Goal: Task Accomplishment & Management: Manage account settings

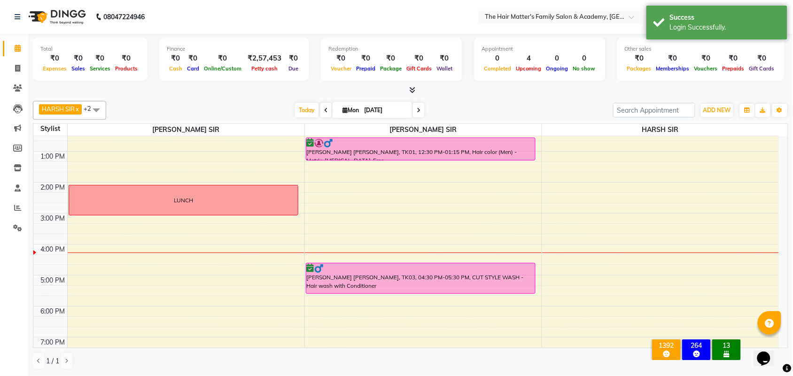
scroll to position [195, 0]
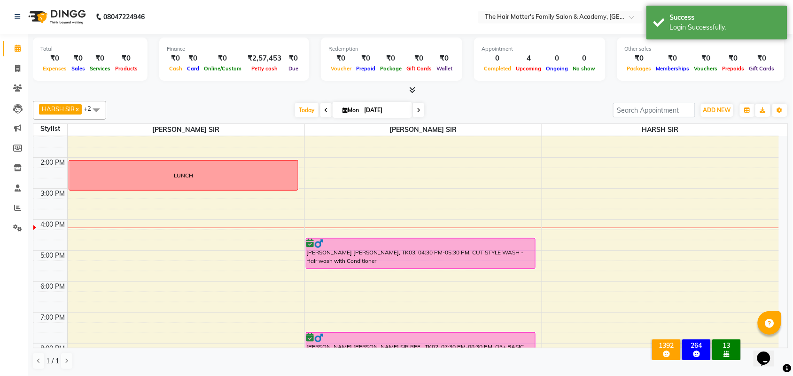
click at [601, 38] on div "Total ₹0 Expenses ₹0 Sales ₹0 Services ₹0 Products Finance ₹0 Cash ₹0 Card ₹0 O…" at bounding box center [411, 61] width 756 height 46
click at [690, 29] on div "Login Successfully." at bounding box center [725, 28] width 110 height 10
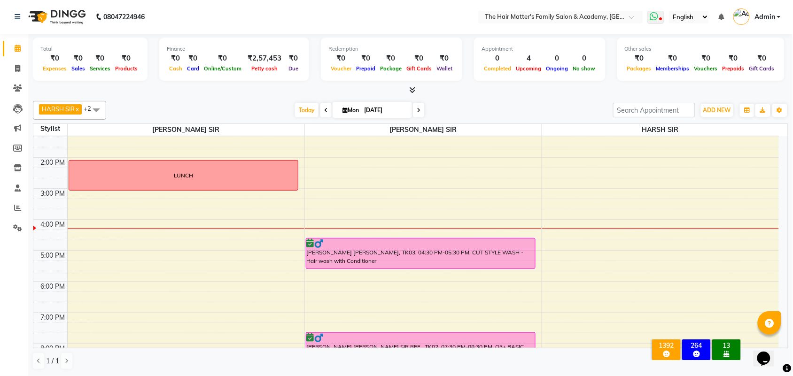
click at [656, 21] on span at bounding box center [656, 17] width 17 height 13
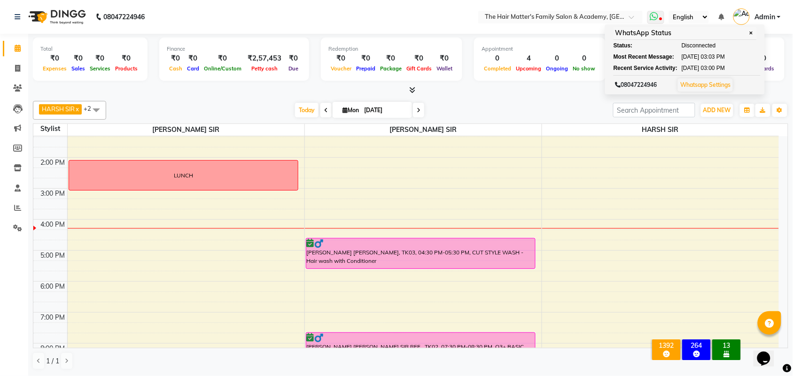
click at [695, 86] on link "Whatsapp Settings" at bounding box center [705, 84] width 50 height 7
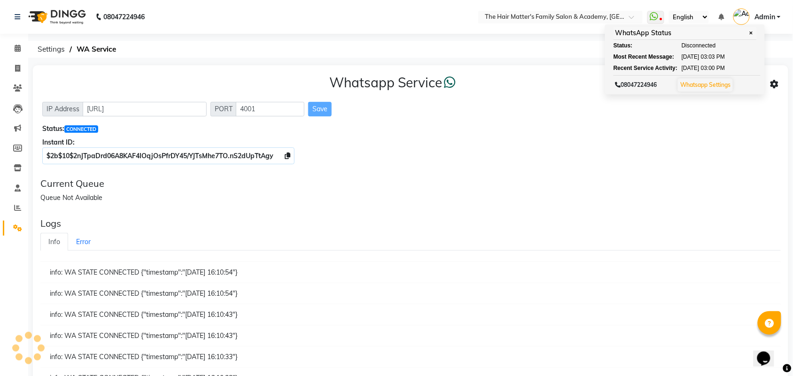
click at [80, 187] on div "Current Queue" at bounding box center [410, 183] width 741 height 11
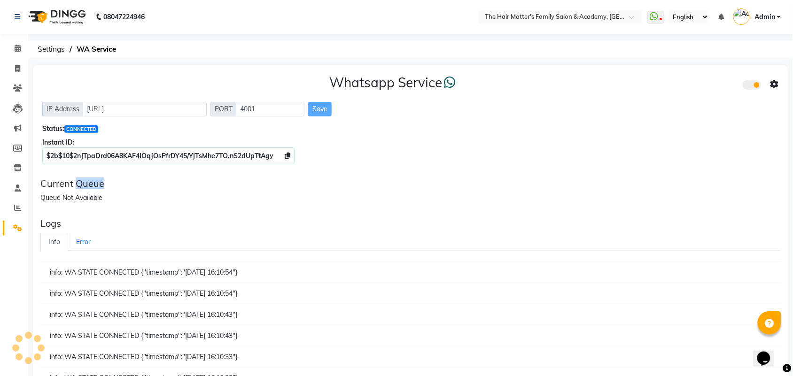
click at [80, 187] on div "Current Queue" at bounding box center [410, 183] width 741 height 11
click at [80, 125] on div "Status: CONNECTED" at bounding box center [410, 129] width 737 height 10
drag, startPoint x: 80, startPoint y: 125, endPoint x: 87, endPoint y: 137, distance: 14.1
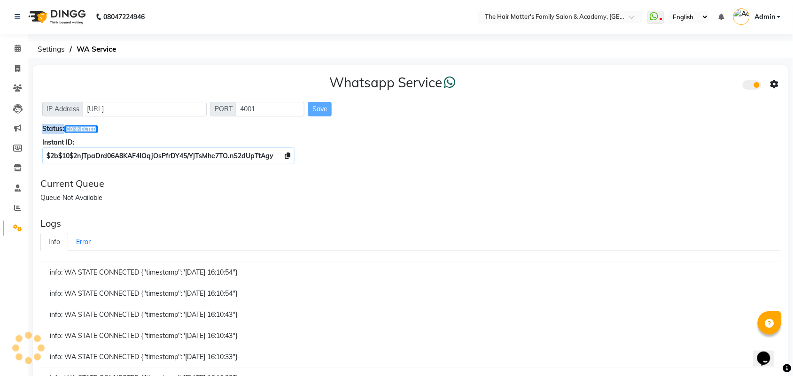
click at [85, 128] on div "Status: CONNECTED" at bounding box center [410, 129] width 737 height 10
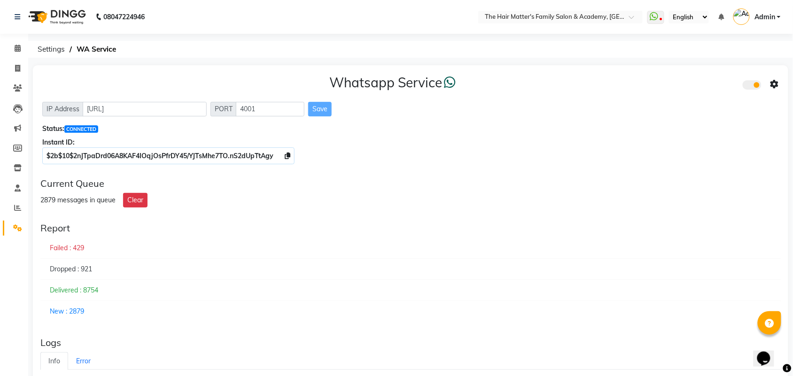
click at [668, 22] on ul "WhatsApp Status ✕ Status: Disconnected Most Recent Message: [DATE] 03:03 PM Rec…" at bounding box center [717, 17] width 138 height 16
click at [658, 16] on icon at bounding box center [654, 16] width 8 height 9
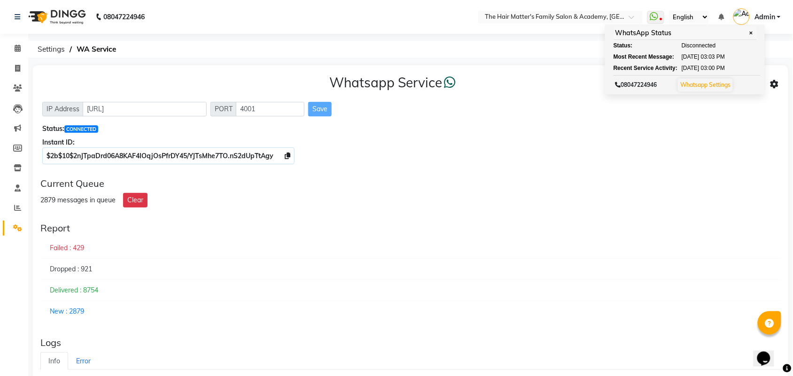
drag, startPoint x: 456, startPoint y: 183, endPoint x: 452, endPoint y: 186, distance: 4.8
click at [455, 184] on div "Current Queue" at bounding box center [410, 183] width 741 height 11
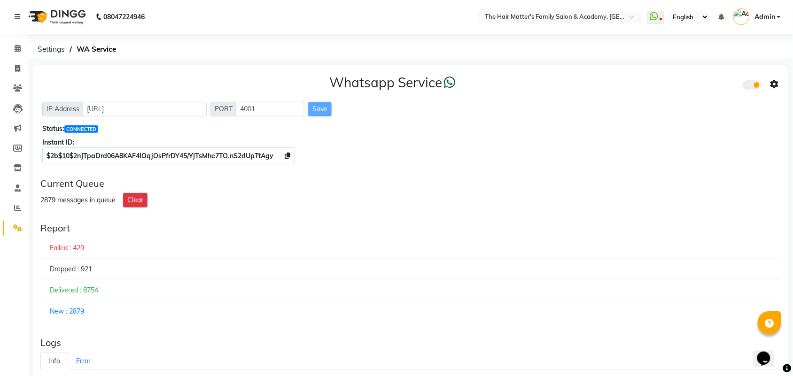
click at [774, 85] on icon at bounding box center [775, 84] width 8 height 8
click at [689, 75] on div "Whatsapp Settings" at bounding box center [708, 75] width 108 height 12
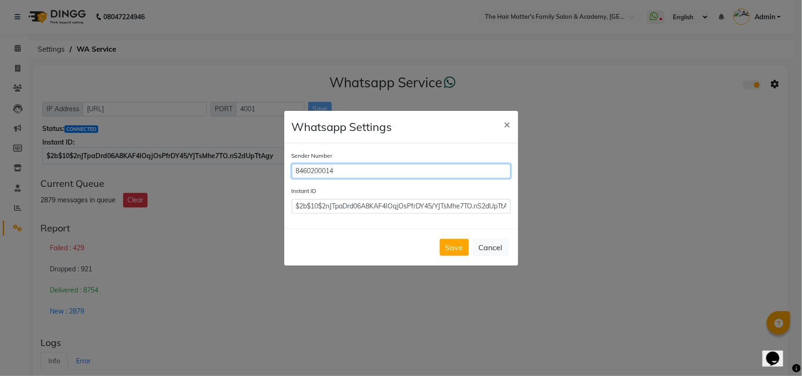
click at [339, 168] on input "8460200014" at bounding box center [401, 171] width 219 height 15
click at [456, 249] on button "Save" at bounding box center [454, 247] width 29 height 17
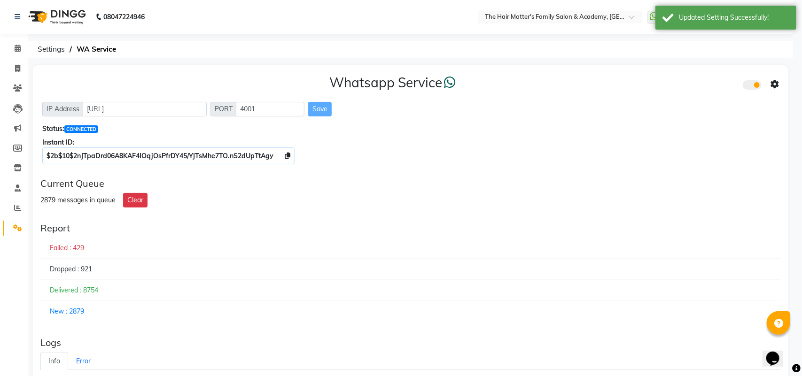
click at [698, 214] on div "Whatsapp Service IP Address [URL] PORT 4001 Save Status: CONNECTED Instant ID: …" at bounding box center [411, 332] width 756 height 535
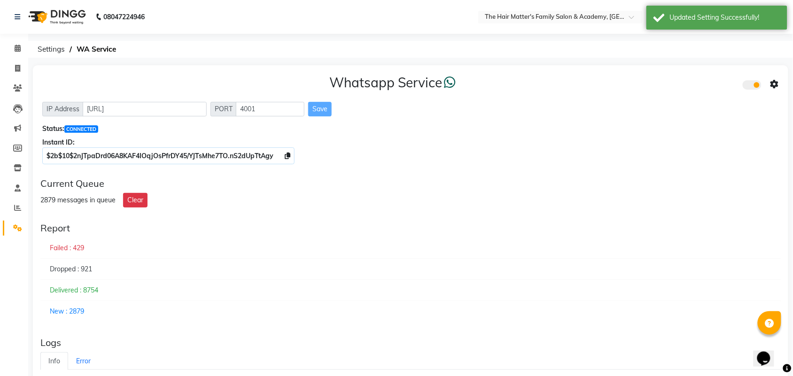
click at [691, 140] on div "Instant ID:" at bounding box center [410, 143] width 737 height 10
click at [24, 59] on li "Invoice" at bounding box center [14, 69] width 28 height 20
click at [5, 44] on link "Calendar" at bounding box center [14, 49] width 23 height 16
click at [8, 45] on link "Calendar" at bounding box center [14, 49] width 23 height 16
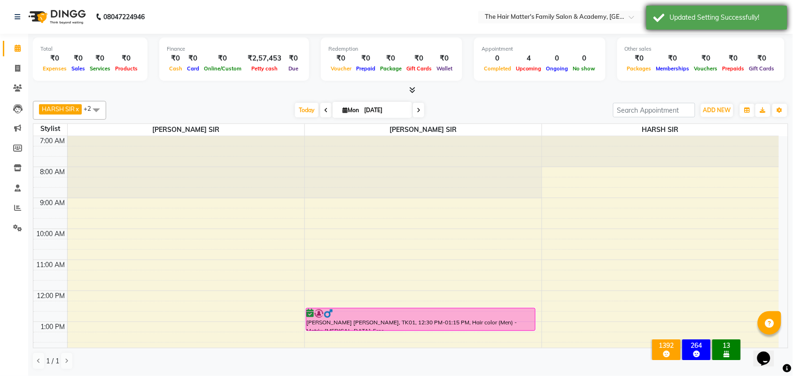
click at [764, 23] on div "Updated Setting Successfully!" at bounding box center [717, 18] width 141 height 24
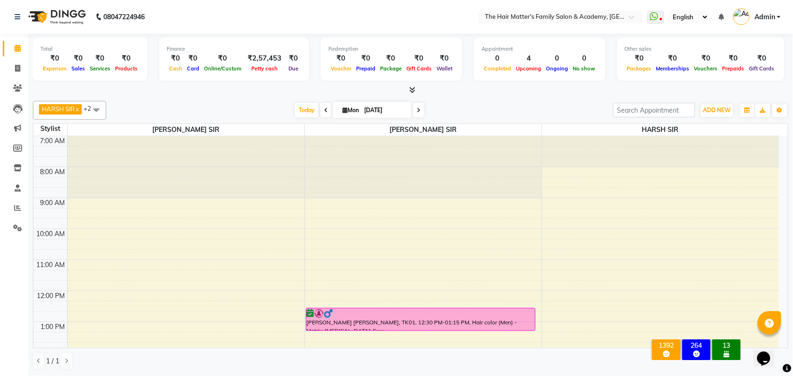
click at [765, 20] on span "Admin" at bounding box center [765, 17] width 21 height 10
click at [734, 58] on link "Change Password" at bounding box center [733, 53] width 86 height 15
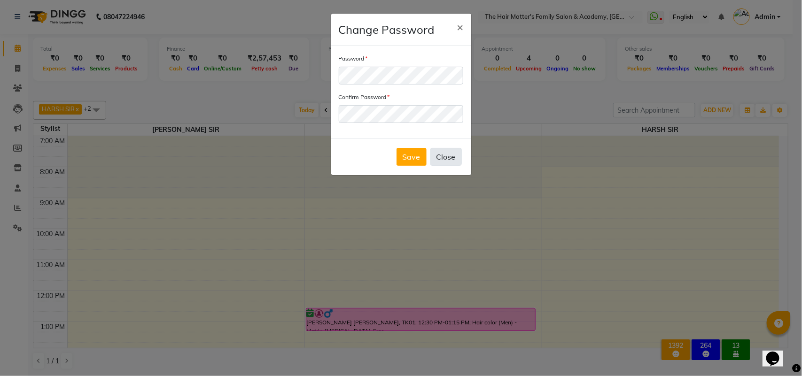
click at [435, 151] on button "Close" at bounding box center [445, 157] width 31 height 18
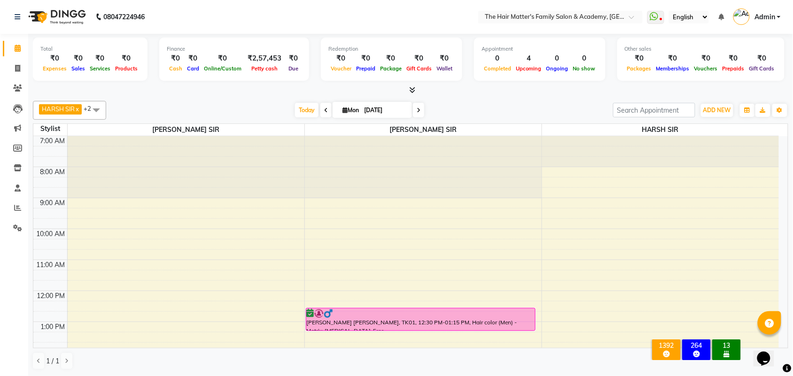
click at [777, 19] on link "Admin" at bounding box center [757, 17] width 47 height 16
click at [760, 36] on link "Manage Profile" at bounding box center [733, 38] width 86 height 15
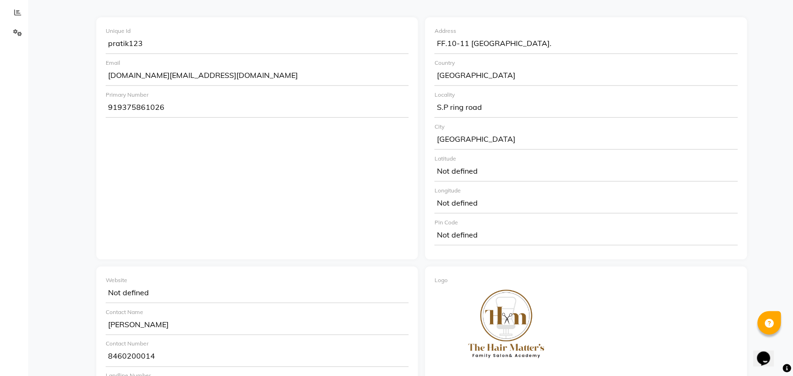
scroll to position [363, 0]
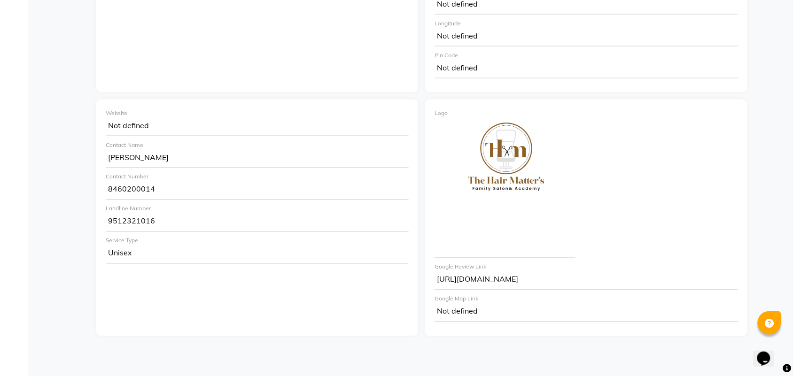
click at [488, 306] on div "Not defined" at bounding box center [586, 313] width 303 height 19
click at [491, 314] on div "Not defined" at bounding box center [586, 313] width 303 height 19
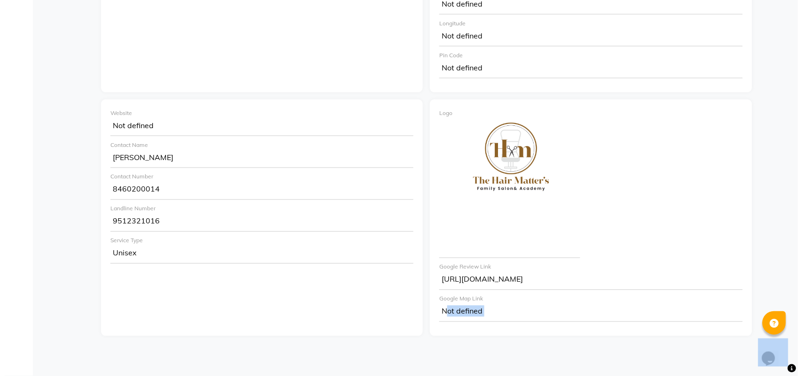
scroll to position [0, 0]
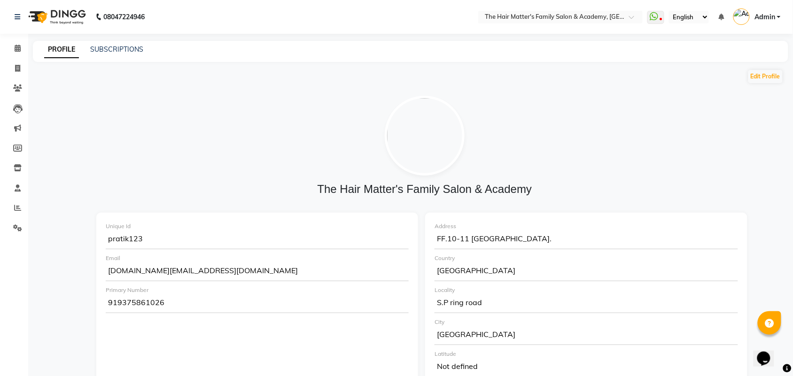
click at [171, 242] on div "pratik123" at bounding box center [257, 240] width 303 height 19
click at [172, 242] on div "pratik123" at bounding box center [257, 240] width 303 height 19
click at [205, 242] on div "pratik123" at bounding box center [257, 240] width 303 height 19
click at [213, 236] on div "pratik123" at bounding box center [257, 240] width 303 height 19
click at [217, 244] on div "pratik123" at bounding box center [257, 240] width 303 height 19
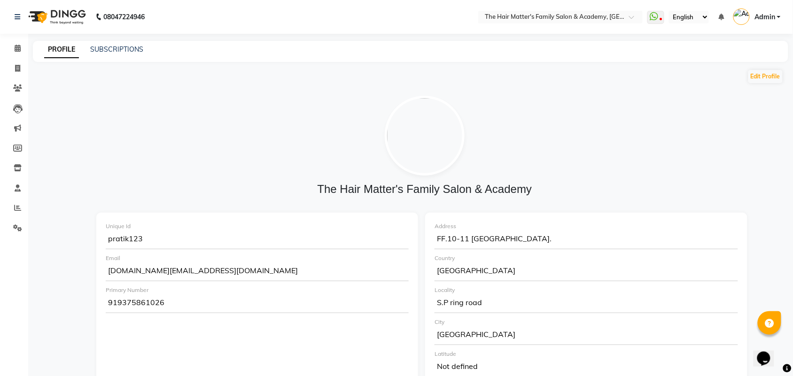
drag, startPoint x: 217, startPoint y: 244, endPoint x: 222, endPoint y: 251, distance: 8.7
click at [219, 246] on div "pratik123" at bounding box center [257, 240] width 303 height 19
click at [222, 251] on div "Unique Id pratik123 Email [DOMAIN_NAME][EMAIL_ADDRESS][DOMAIN_NAME] Primary Num…" at bounding box center [257, 334] width 322 height 242
click at [243, 254] on div "Email" at bounding box center [257, 258] width 303 height 8
drag, startPoint x: 320, startPoint y: 250, endPoint x: 380, endPoint y: 255, distance: 60.4
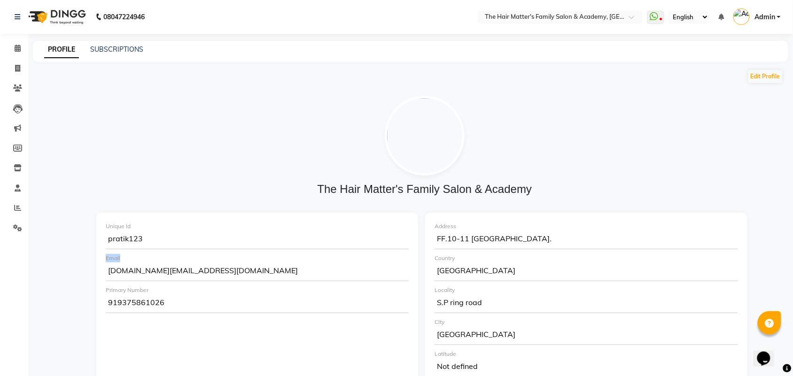
click at [334, 254] on div "Unique Id pratik123 Email [DOMAIN_NAME][EMAIL_ADDRESS][DOMAIN_NAME] Primary Num…" at bounding box center [257, 334] width 322 height 242
click at [494, 247] on div "FF.10-11 [GEOGRAPHIC_DATA]." at bounding box center [586, 240] width 303 height 19
click at [500, 262] on div "Country" at bounding box center [586, 258] width 303 height 8
click at [125, 48] on link "SUBSCRIPTIONS" at bounding box center [116, 49] width 53 height 8
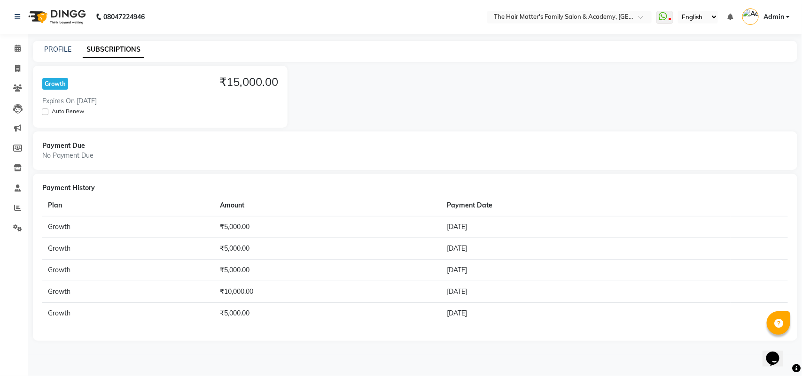
click at [765, 17] on span "Admin" at bounding box center [774, 17] width 21 height 10
click at [738, 70] on link "Sign out" at bounding box center [742, 67] width 86 height 15
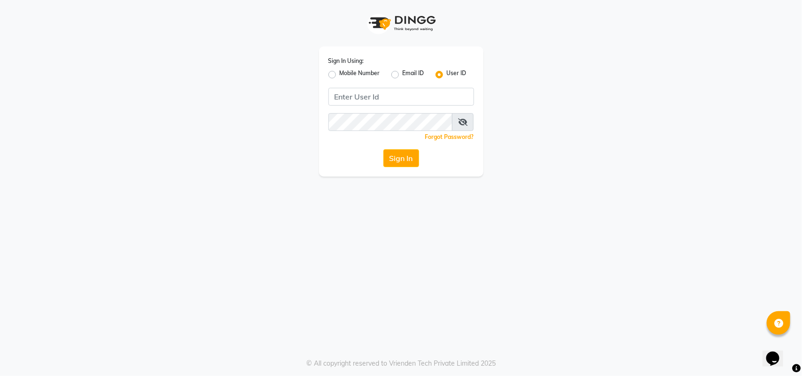
click at [340, 76] on label "Mobile Number" at bounding box center [360, 74] width 40 height 11
click at [340, 75] on input "Mobile Number" at bounding box center [343, 72] width 6 height 6
radio input "true"
radio input "false"
click at [393, 102] on input "Username" at bounding box center [417, 97] width 114 height 18
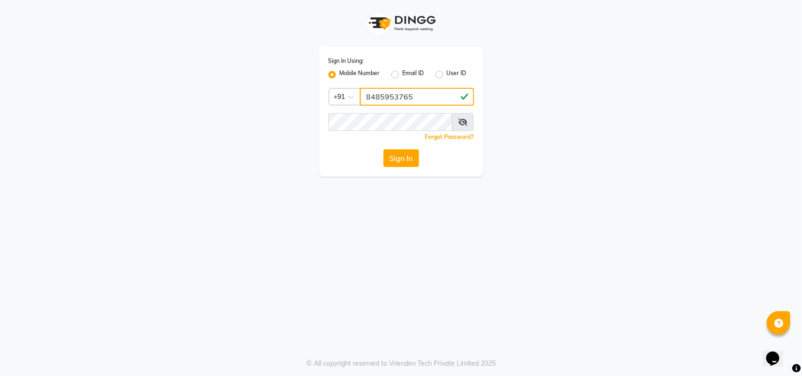
type input "8485953765"
click at [469, 125] on span at bounding box center [463, 122] width 22 height 18
click at [468, 121] on span at bounding box center [463, 122] width 22 height 18
click at [461, 126] on span at bounding box center [463, 122] width 22 height 18
click at [465, 121] on icon at bounding box center [462, 122] width 9 height 8
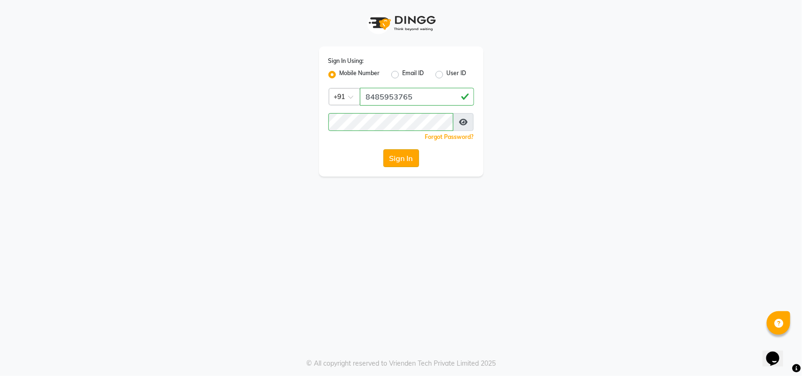
click at [400, 153] on button "Sign In" at bounding box center [401, 158] width 36 height 18
